Goal: Information Seeking & Learning: Check status

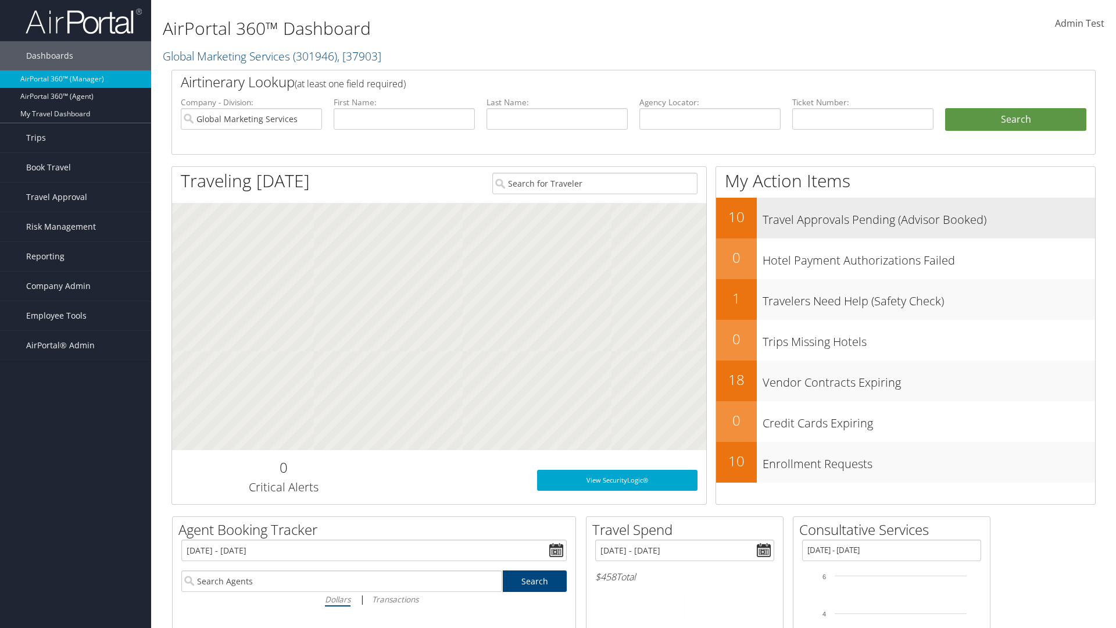
click at [929, 216] on h3 "Travel Approvals Pending (Advisor Booked)" at bounding box center [929, 217] width 333 height 22
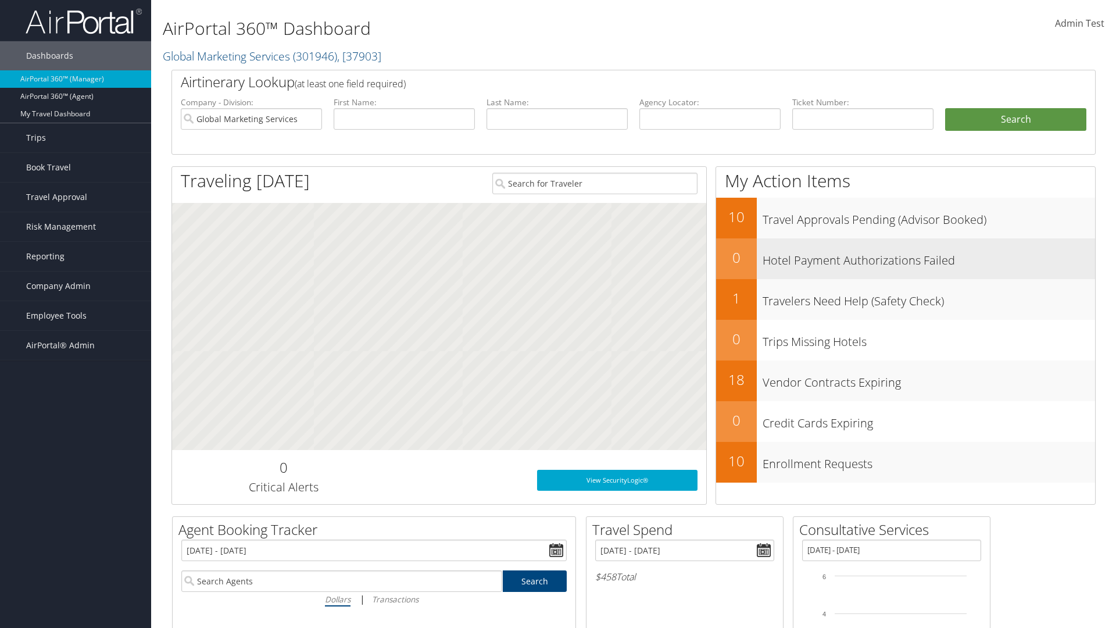
click at [929, 257] on h3 "Hotel Payment Authorizations Failed" at bounding box center [929, 257] width 333 height 22
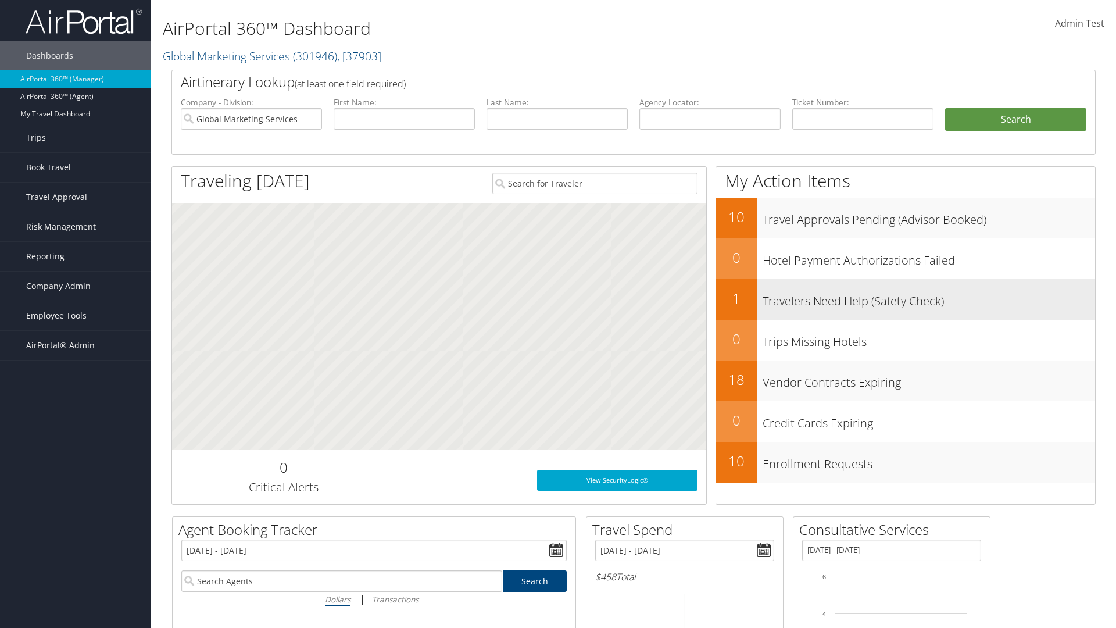
click at [929, 298] on h3 "Travelers Need Help (Safety Check)" at bounding box center [929, 298] width 333 height 22
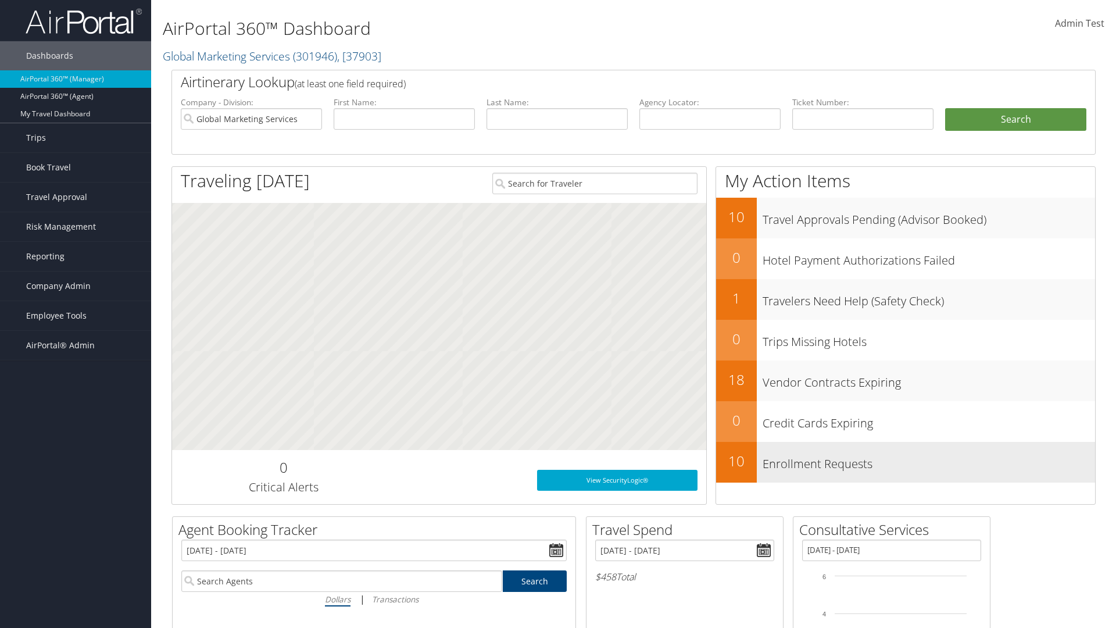
click at [929, 460] on h3 "Enrollment Requests" at bounding box center [929, 461] width 333 height 22
